Goal: Information Seeking & Learning: Learn about a topic

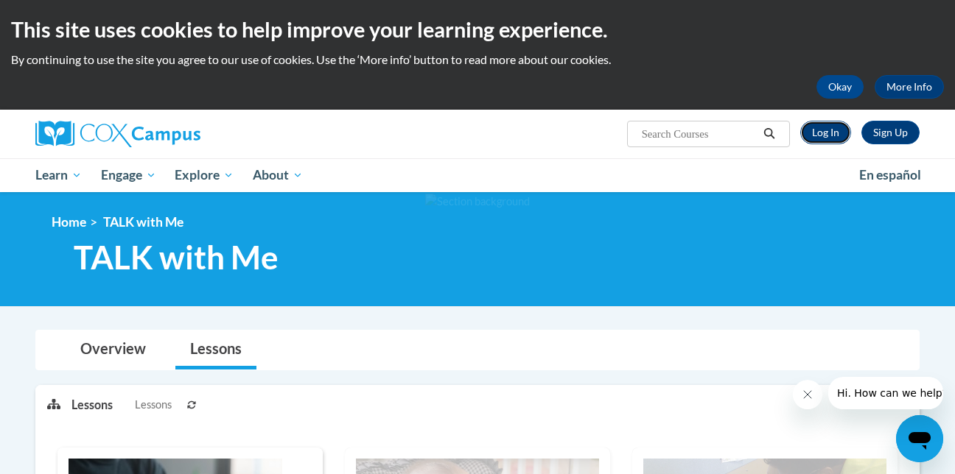
click at [823, 130] on link "Log In" at bounding box center [825, 133] width 51 height 24
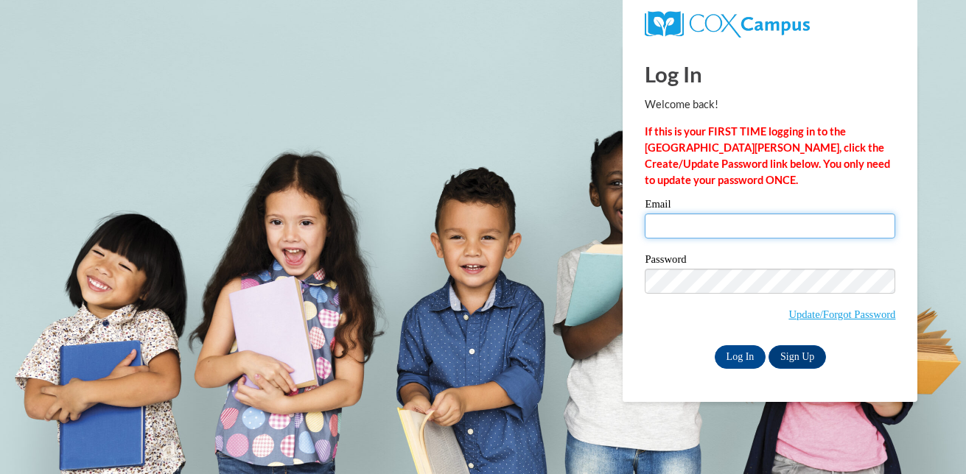
click at [665, 229] on input "Email" at bounding box center [770, 226] width 251 height 25
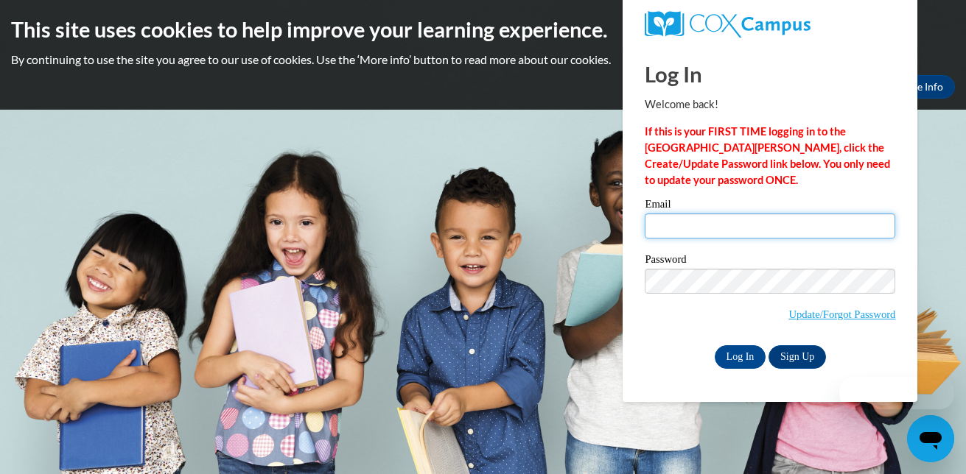
type input "lscoffee1963@yahoo.com"
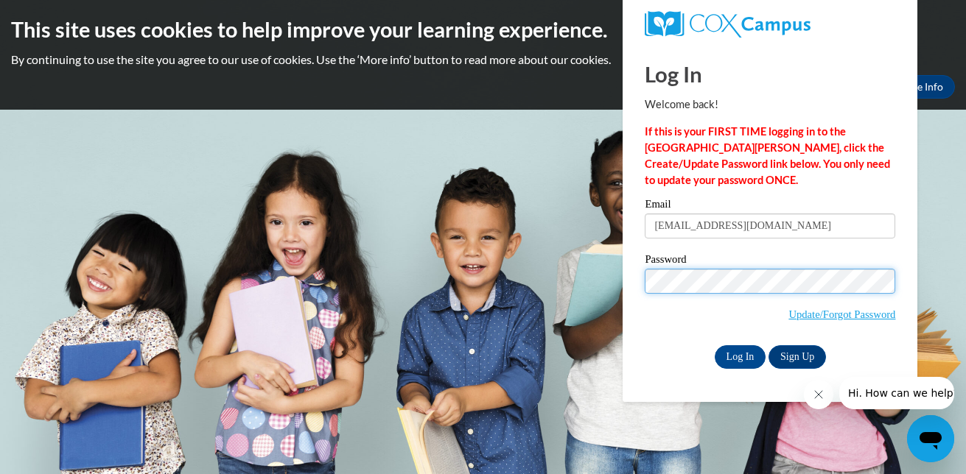
click at [715, 346] on input "Log In" at bounding box center [741, 358] width 52 height 24
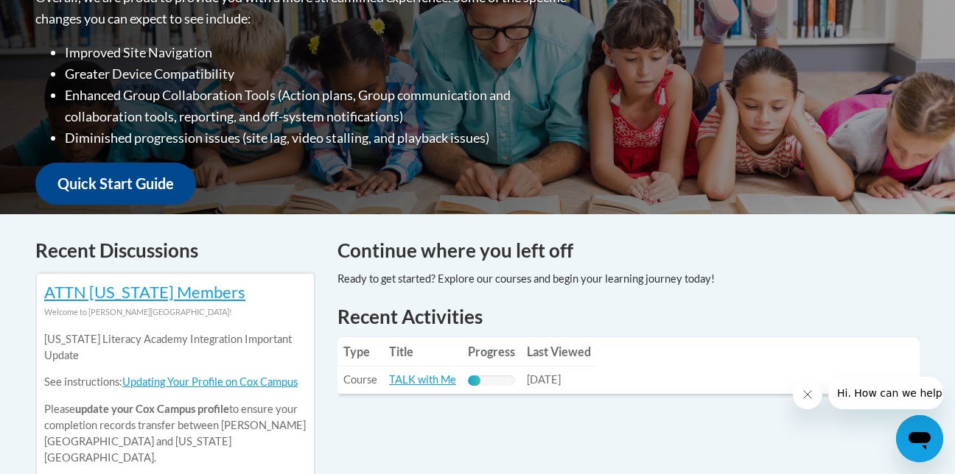
scroll to position [393, 0]
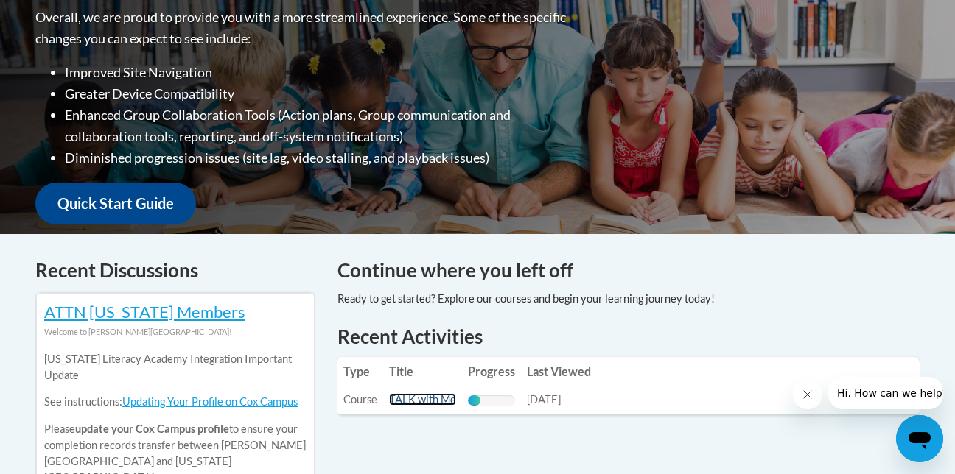
click at [430, 399] on link "TALK with Me" at bounding box center [422, 399] width 67 height 13
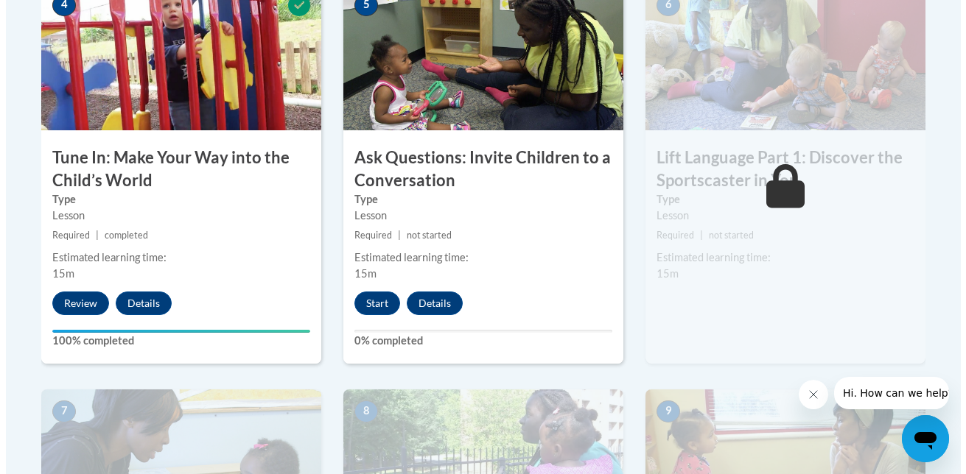
scroll to position [903, 0]
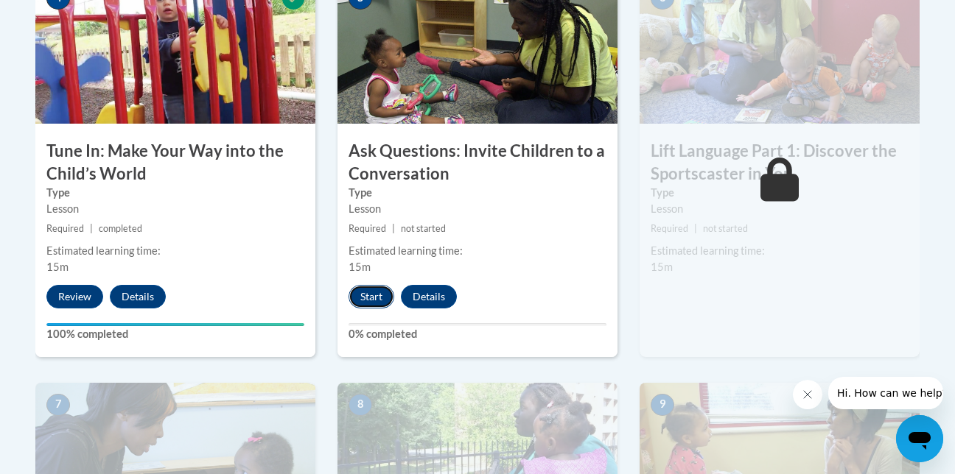
click at [368, 295] on button "Start" at bounding box center [372, 297] width 46 height 24
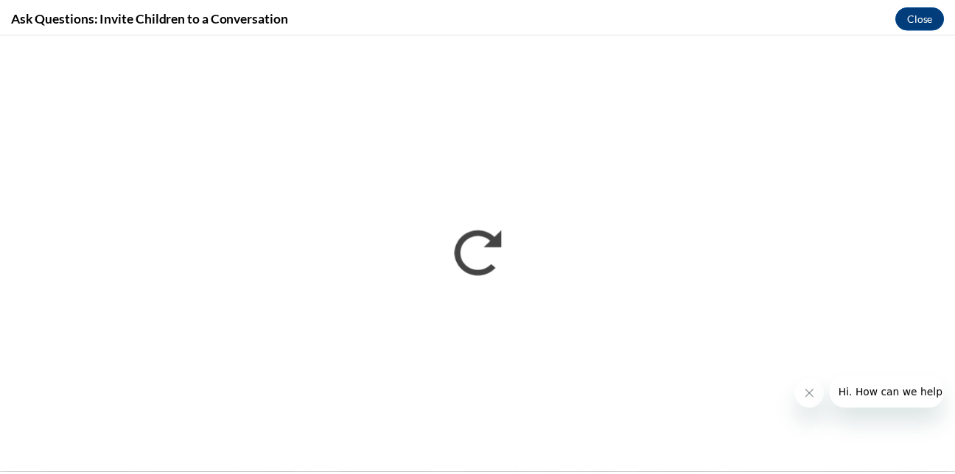
scroll to position [0, 0]
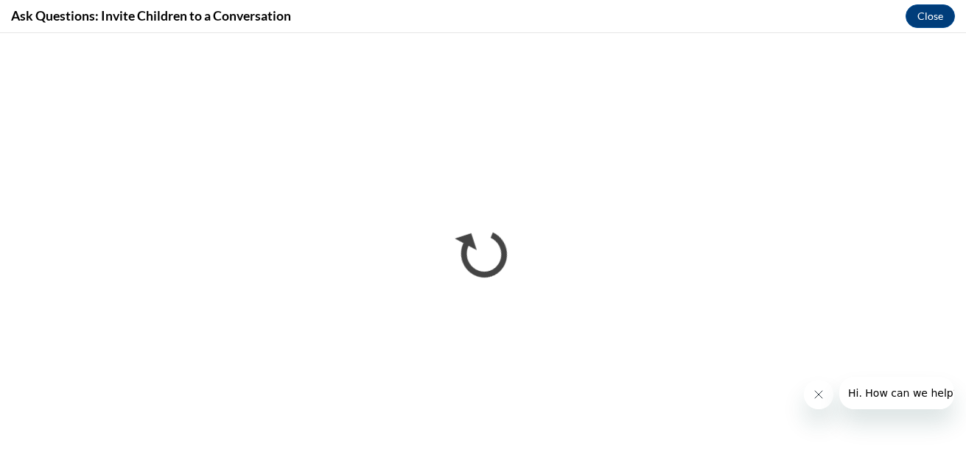
click at [810, 396] on button "Close message from company" at bounding box center [817, 394] width 29 height 29
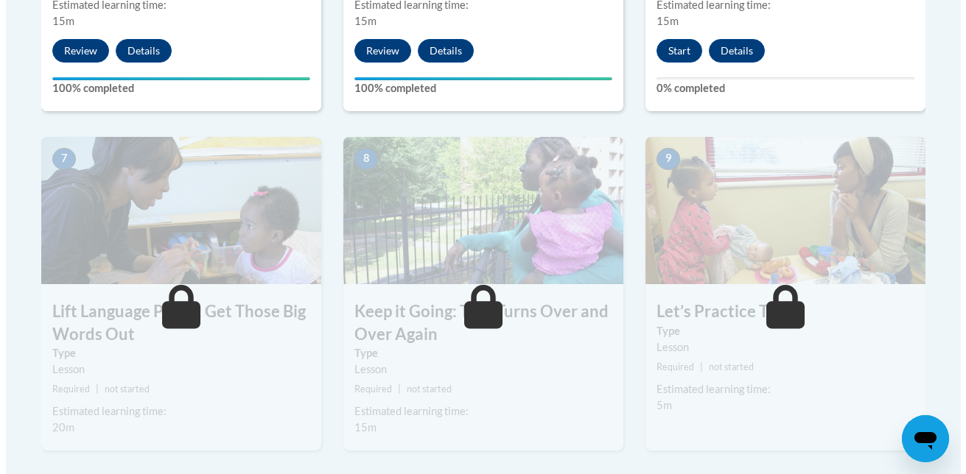
scroll to position [1119, 0]
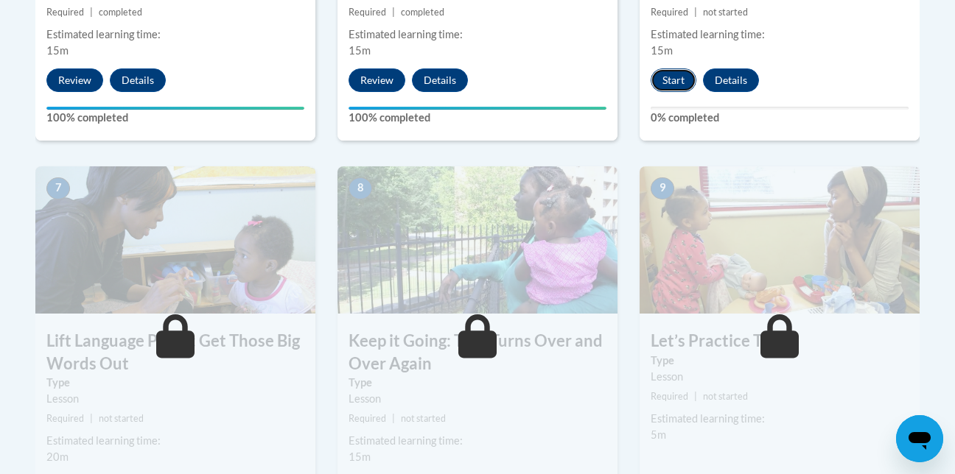
click at [676, 80] on button "Start" at bounding box center [674, 81] width 46 height 24
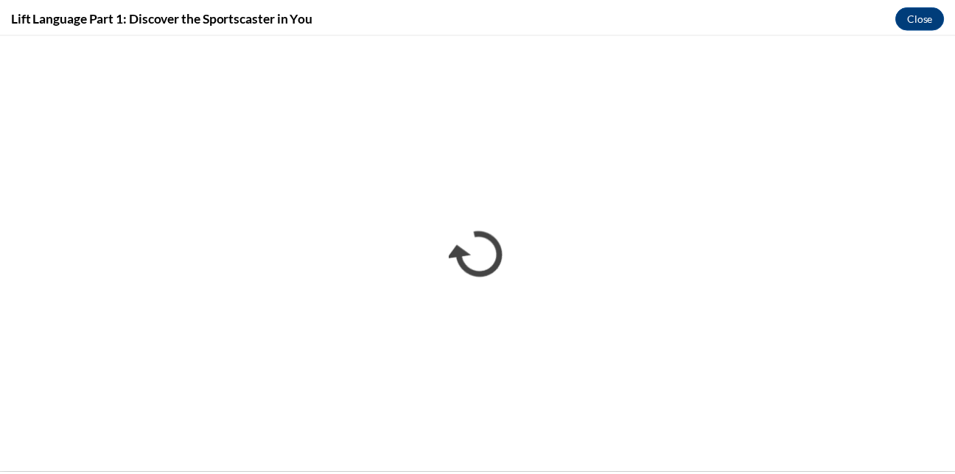
scroll to position [0, 0]
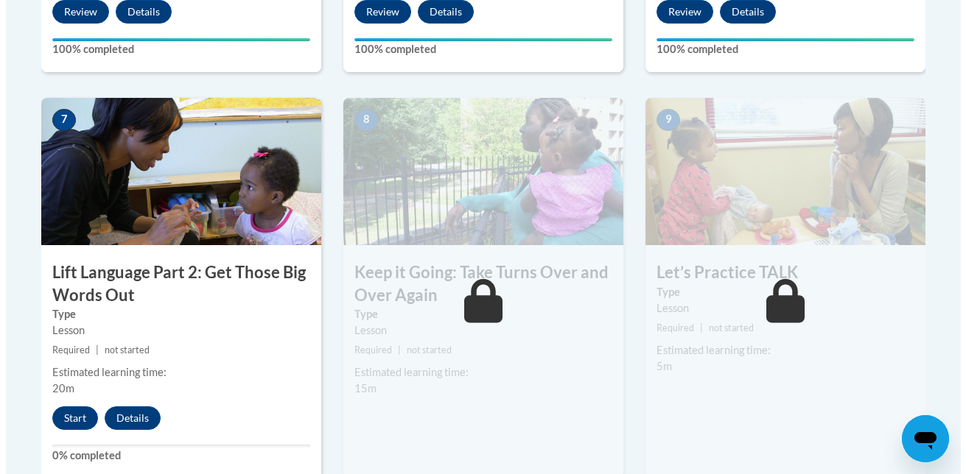
scroll to position [1246, 0]
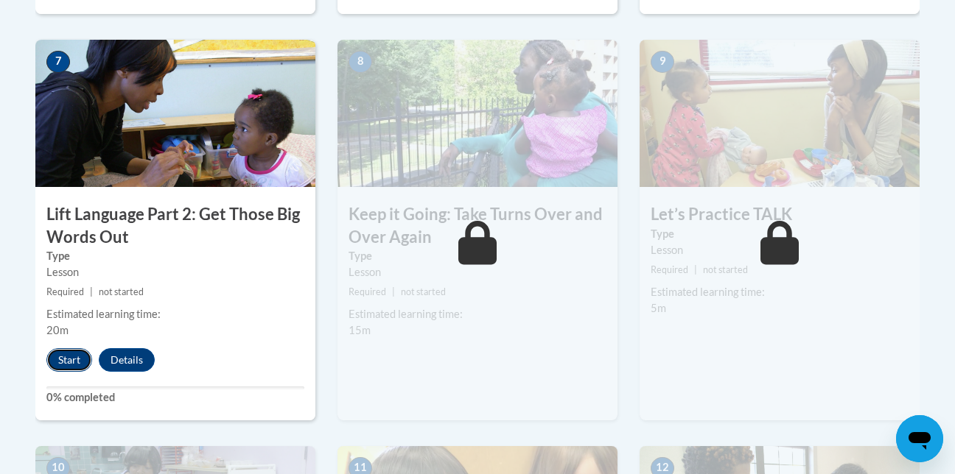
click at [66, 368] on button "Start" at bounding box center [69, 361] width 46 height 24
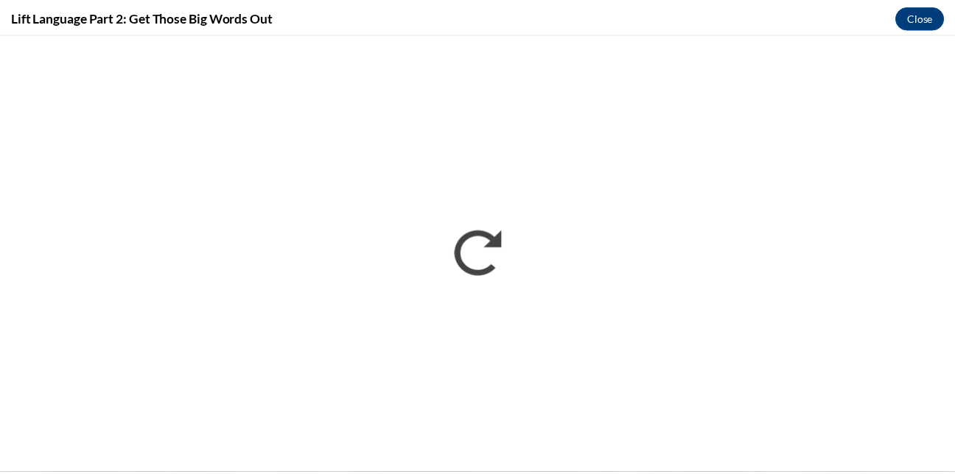
scroll to position [0, 0]
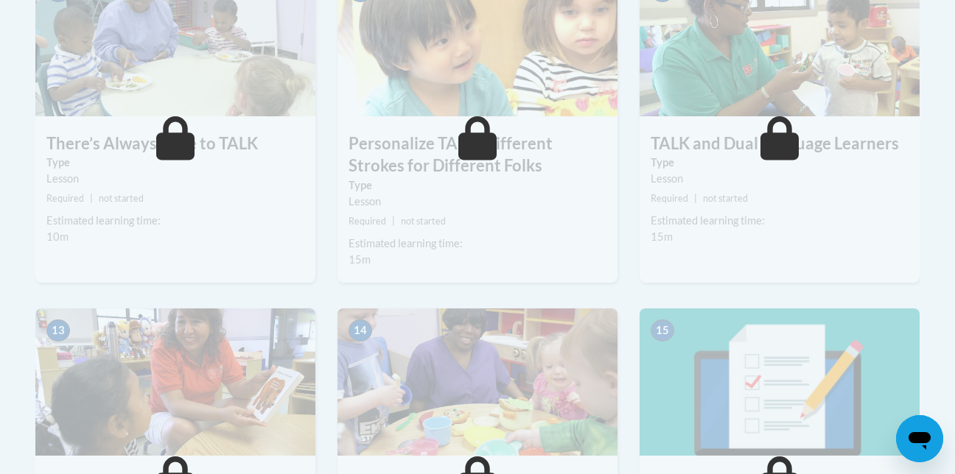
scroll to position [1718, 0]
